Goal: Task Accomplishment & Management: Manage account settings

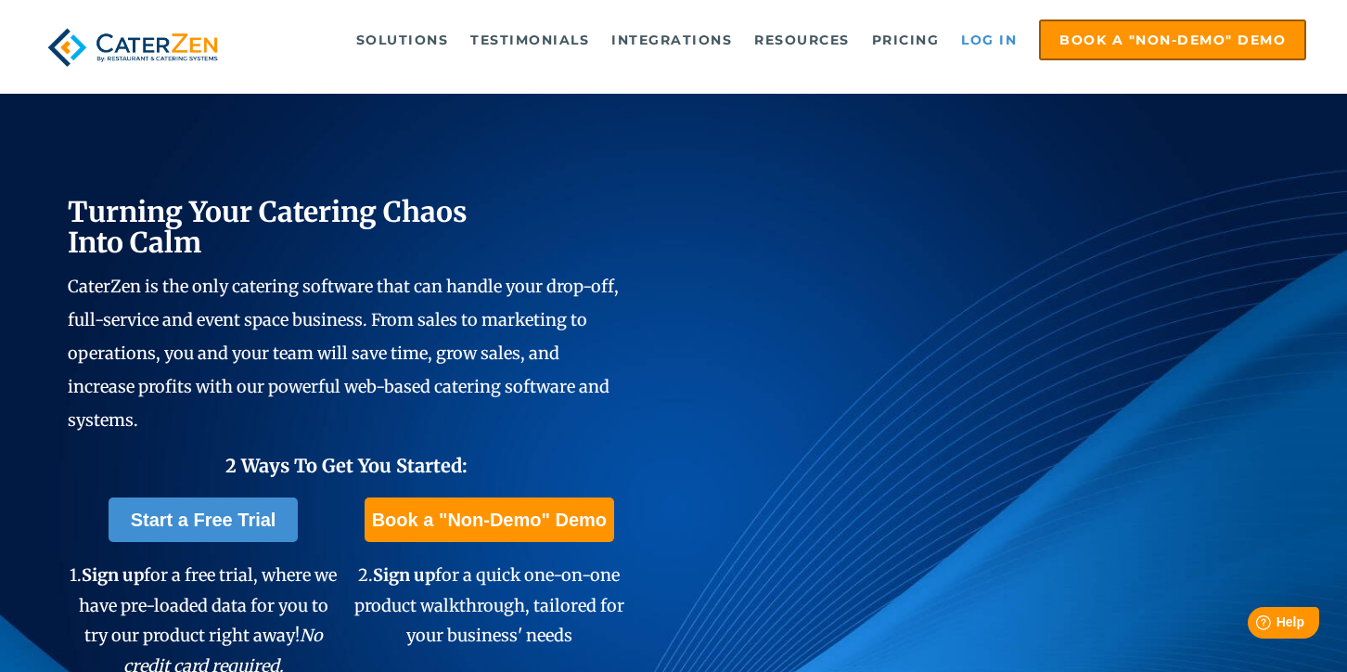
click at [986, 35] on link "Log in" at bounding box center [989, 39] width 74 height 37
click at [997, 35] on link "Log in" at bounding box center [989, 39] width 74 height 37
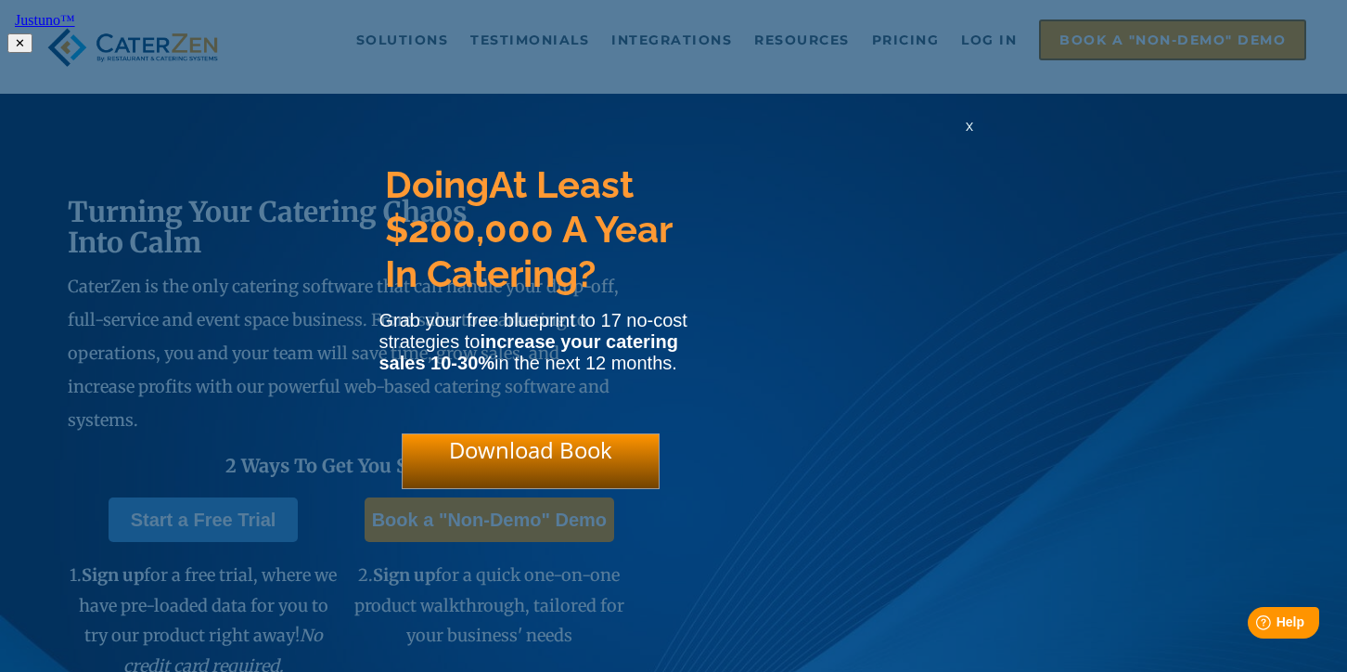
click at [973, 133] on div "x" at bounding box center [970, 126] width 30 height 18
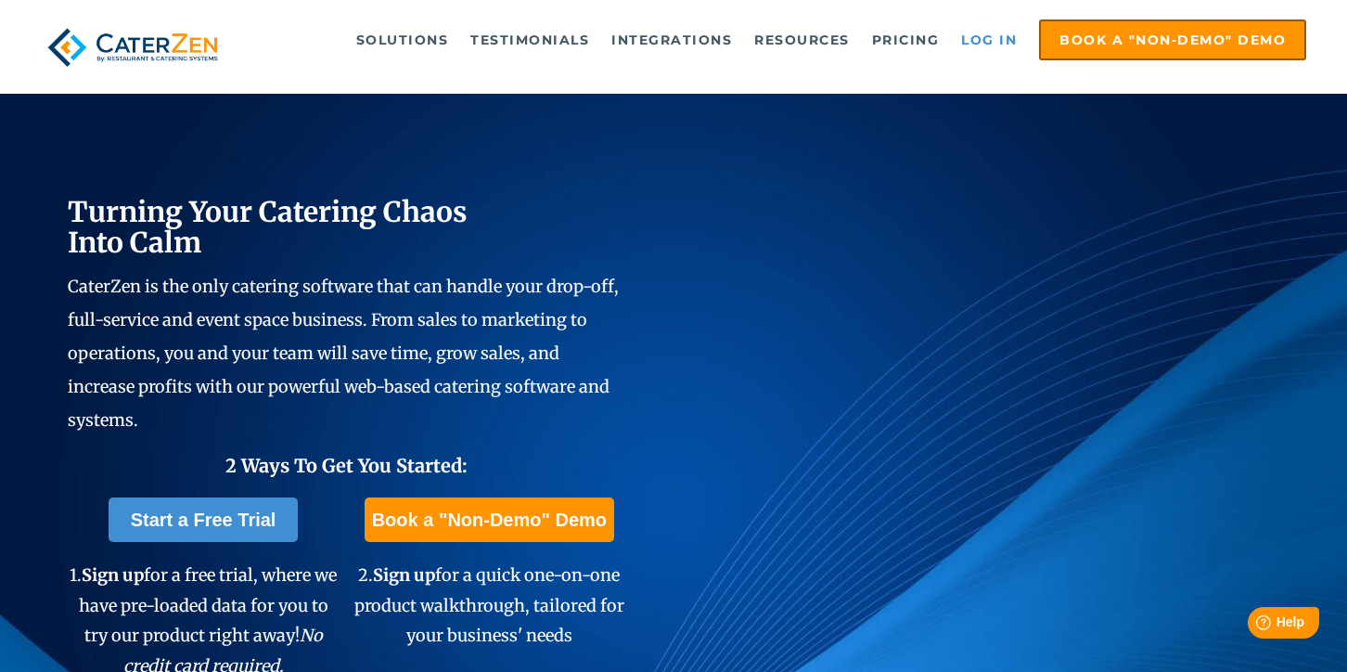
click at [990, 33] on link "Log in" at bounding box center [989, 39] width 74 height 37
click at [1002, 34] on link "Log in" at bounding box center [989, 39] width 74 height 37
click at [988, 37] on link "Log in" at bounding box center [989, 39] width 74 height 37
click at [982, 45] on link "Log in" at bounding box center [989, 39] width 74 height 37
click at [997, 32] on link "Log in" at bounding box center [989, 39] width 74 height 37
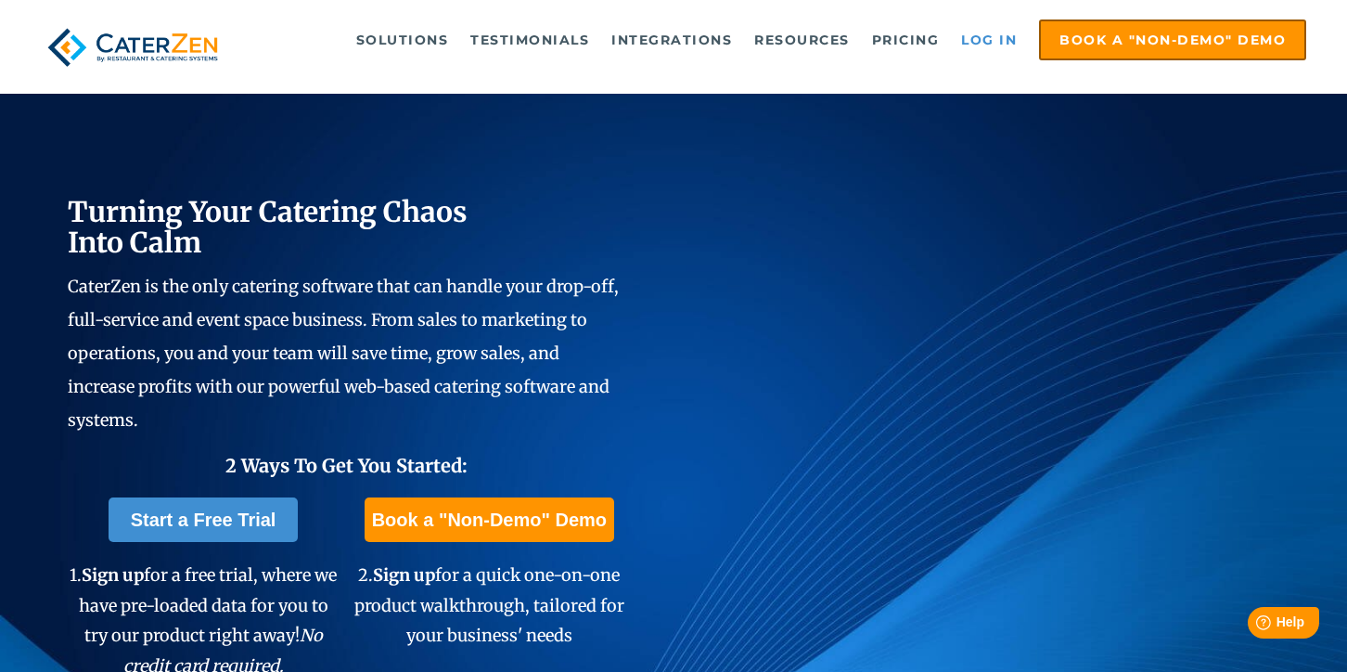
click at [1001, 47] on link "Log in" at bounding box center [989, 39] width 74 height 37
click at [989, 43] on link "Log in" at bounding box center [989, 39] width 74 height 37
click at [982, 28] on link "Log in" at bounding box center [989, 39] width 74 height 37
click at [982, 50] on link "Log in" at bounding box center [989, 39] width 74 height 37
